Goal: Transaction & Acquisition: Purchase product/service

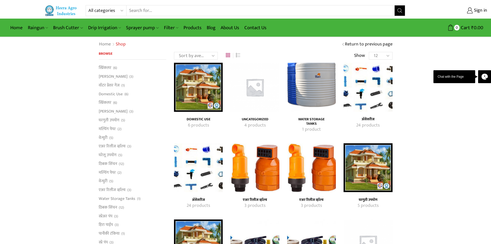
click at [194, 29] on link "Products" at bounding box center [192, 28] width 23 height 12
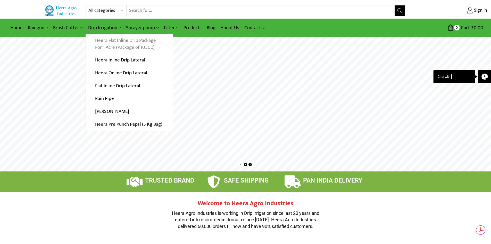
click at [125, 45] on link "Heera Flat Inline Drip Package For 1 Acre (Package of 10500)" at bounding box center [129, 44] width 87 height 20
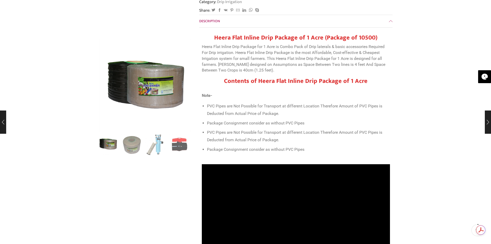
scroll to position [206, 0]
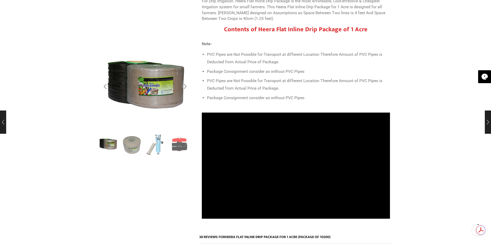
click at [185, 144] on div "Next slide" at bounding box center [185, 144] width 13 height 13
